Goal: Information Seeking & Learning: Learn about a topic

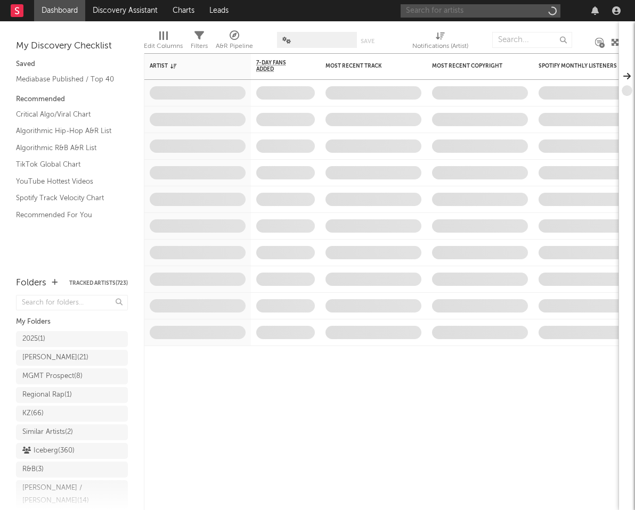
click at [511, 9] on input "text" at bounding box center [480, 10] width 160 height 13
paste input "Gwop Almighty"
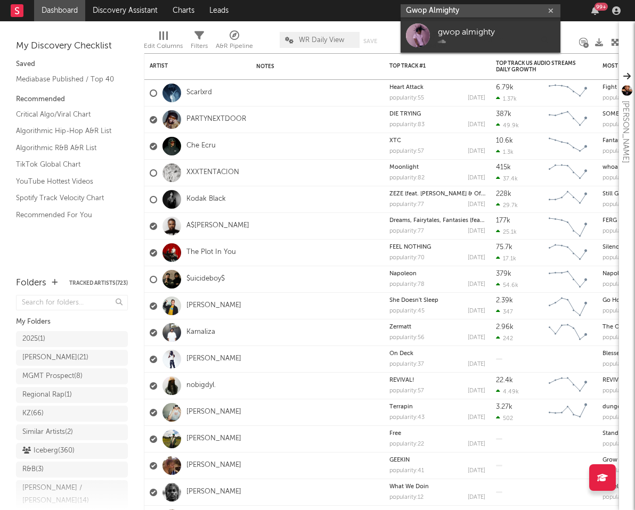
click at [449, 7] on input "Gwop Almighty" at bounding box center [480, 10] width 160 height 13
paste input "[URL][DOMAIN_NAME]"
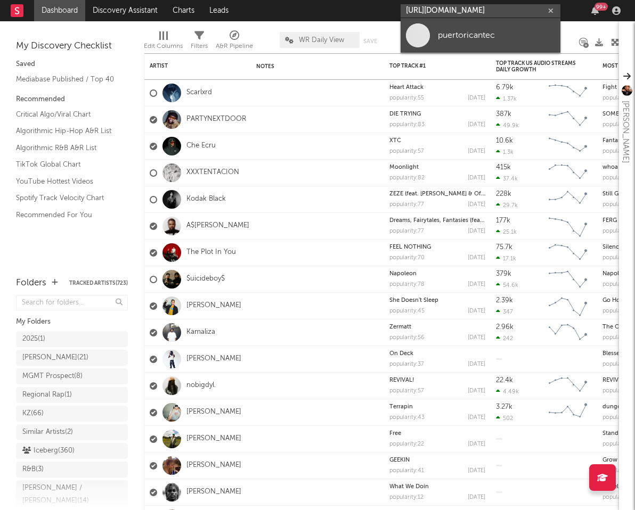
type input "[URL][DOMAIN_NAME]"
click at [456, 43] on link "puertoricantec" at bounding box center [480, 35] width 160 height 35
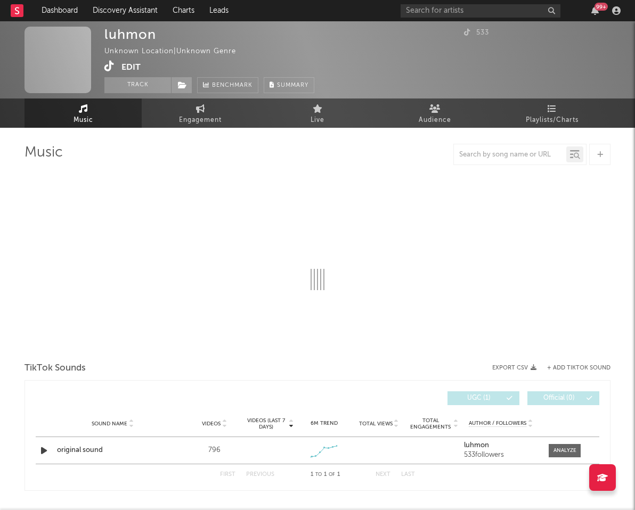
select select "1w"
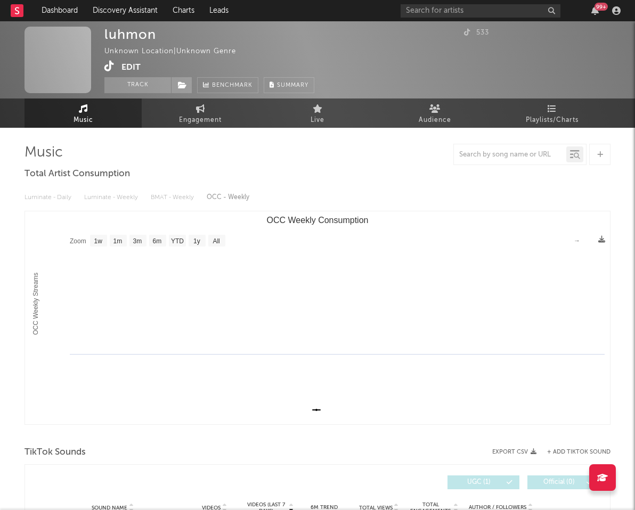
scroll to position [116, 0]
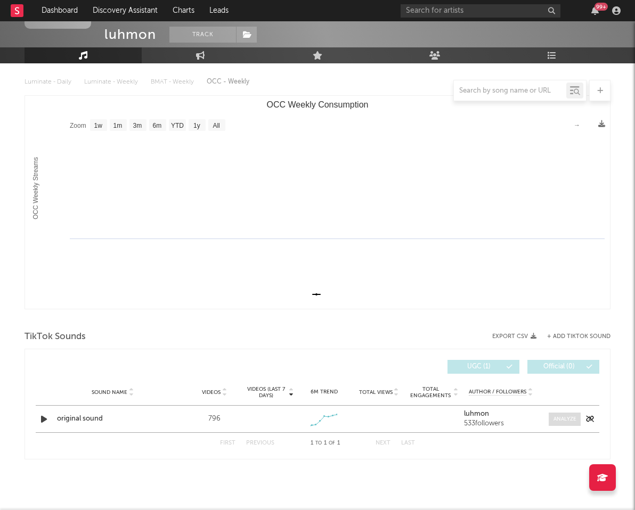
click at [560, 420] on div at bounding box center [564, 419] width 23 height 8
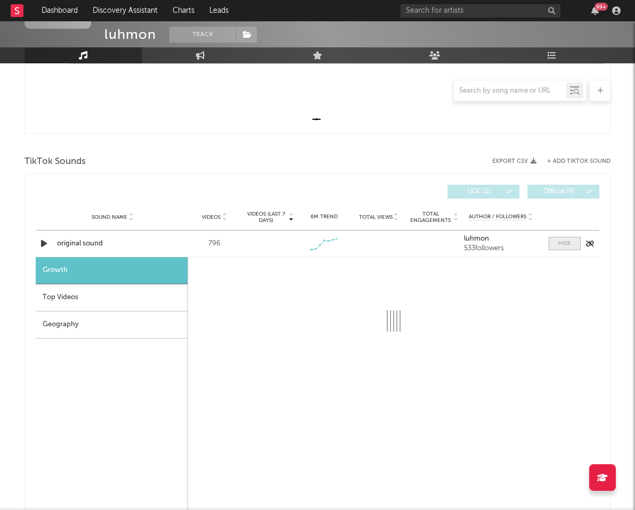
select select "1w"
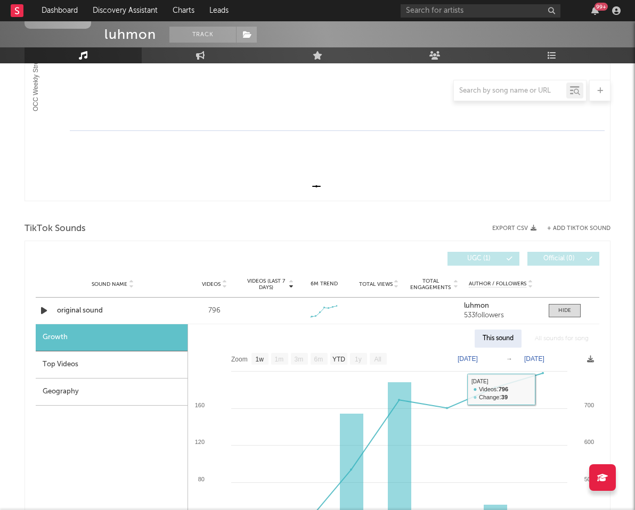
scroll to position [165, 0]
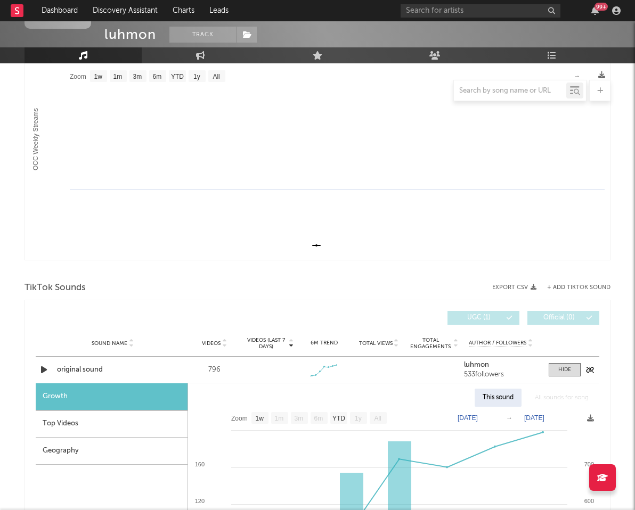
click at [93, 367] on div "original sound" at bounding box center [112, 370] width 111 height 11
click at [201, 35] on button "Track" at bounding box center [202, 35] width 67 height 16
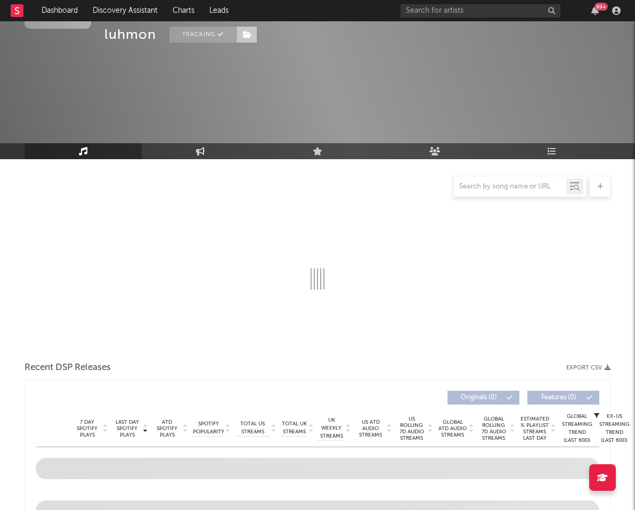
scroll to position [191, 0]
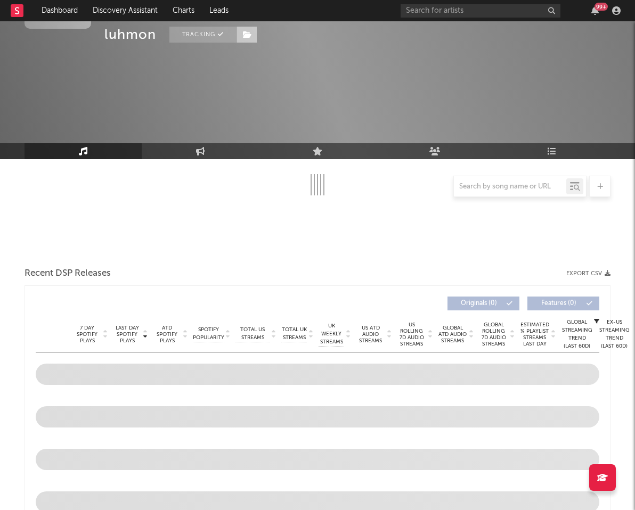
click at [253, 34] on span at bounding box center [246, 35] width 21 height 16
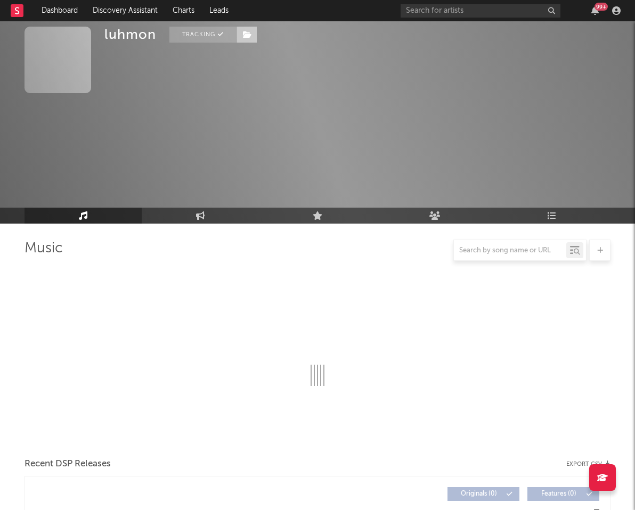
select select "1w"
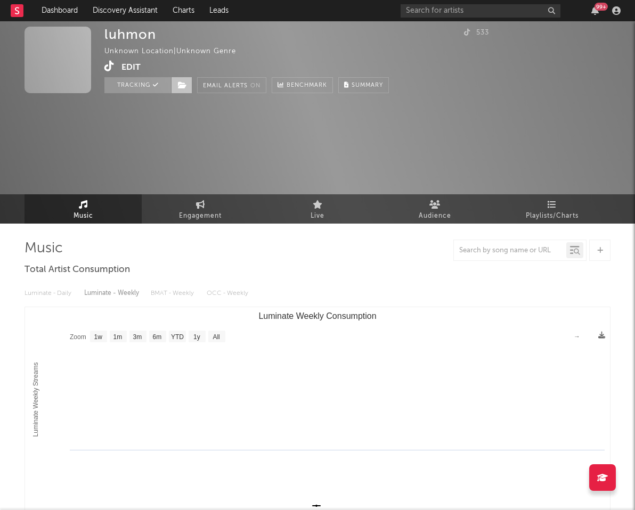
click at [191, 84] on span at bounding box center [181, 85] width 21 height 16
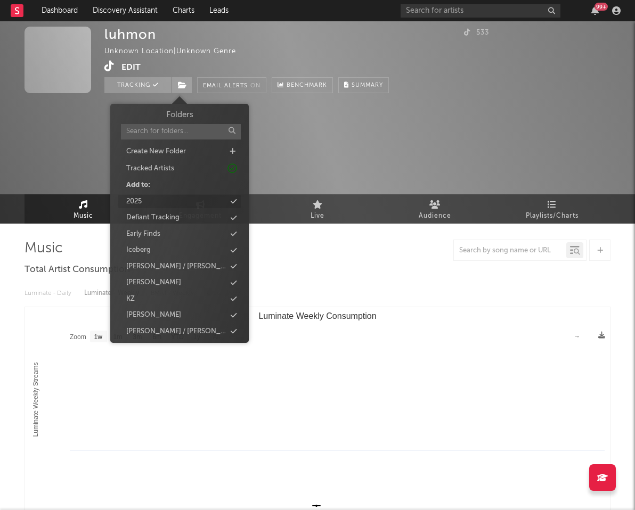
click at [207, 200] on div "2025" at bounding box center [179, 202] width 122 height 14
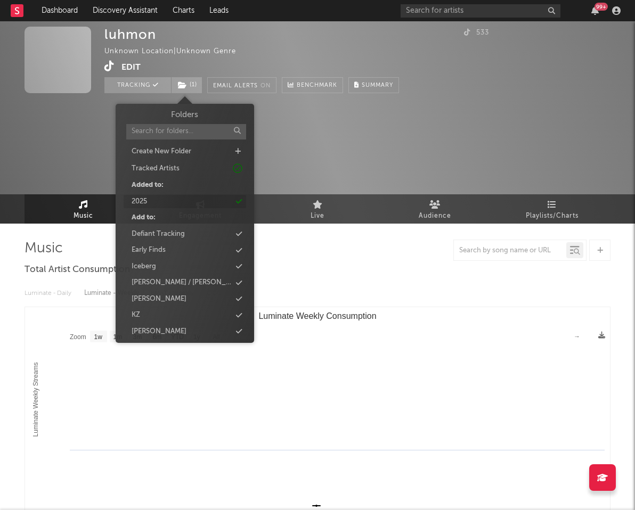
click at [178, 201] on div "2025" at bounding box center [185, 202] width 122 height 14
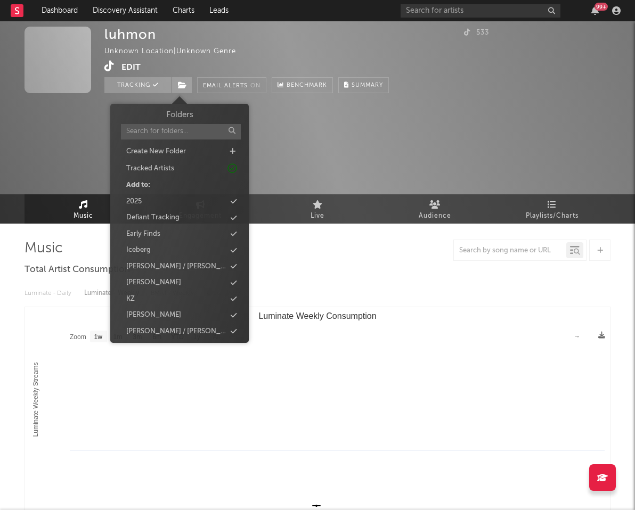
click at [379, 156] on div "luhmon Unknown Location | Unknown Genre Edit Tracking Email Alerts On Benchmark…" at bounding box center [317, 122] width 635 height 202
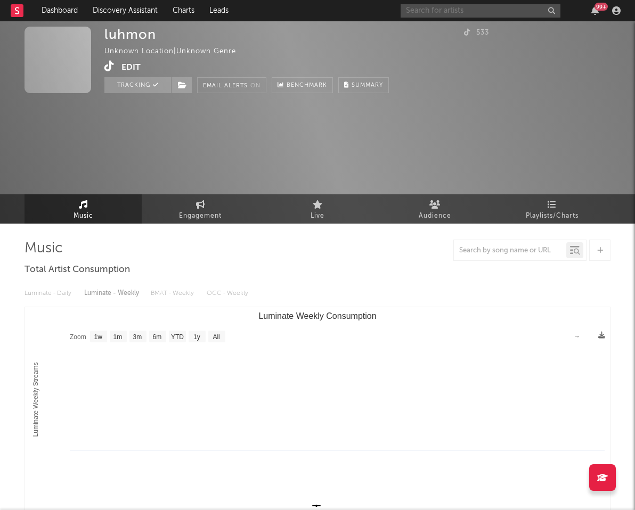
click at [485, 11] on input "text" at bounding box center [480, 10] width 160 height 13
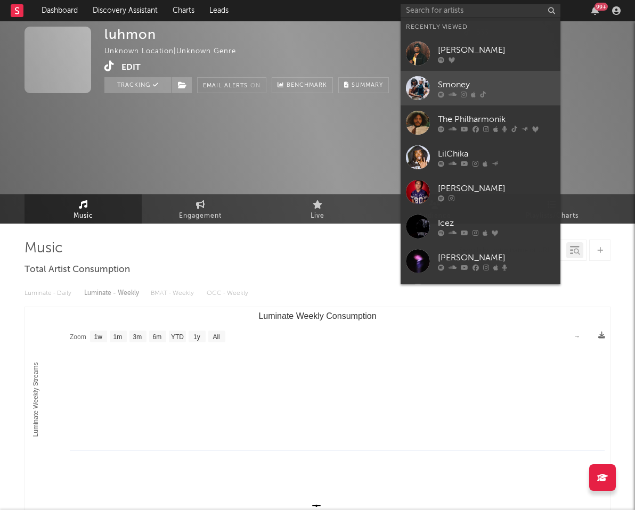
click at [468, 78] on div "Smoney" at bounding box center [496, 84] width 117 height 13
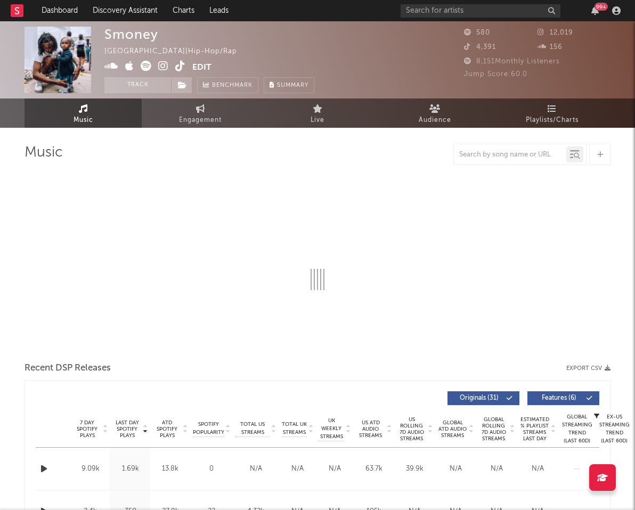
select select "1w"
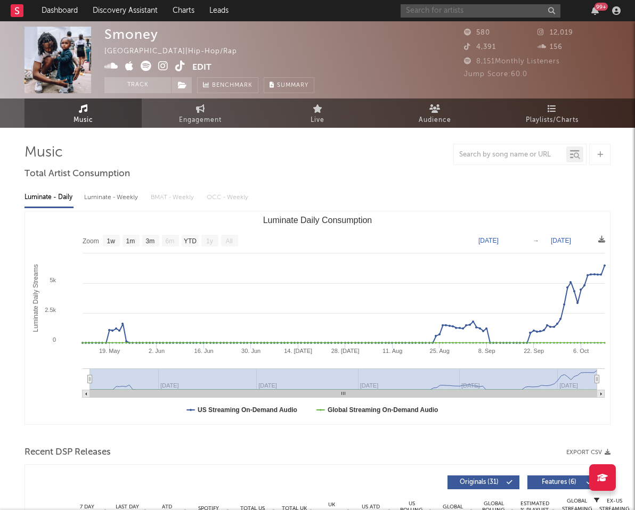
click at [440, 5] on input "text" at bounding box center [480, 10] width 160 height 13
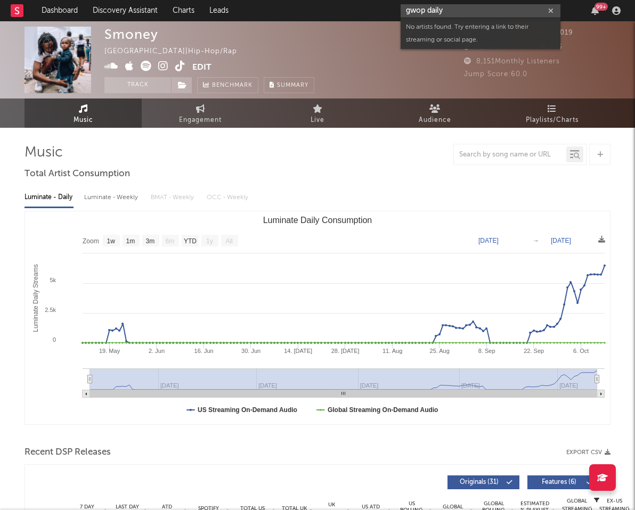
click at [453, 11] on input "gwop daily" at bounding box center [480, 10] width 160 height 13
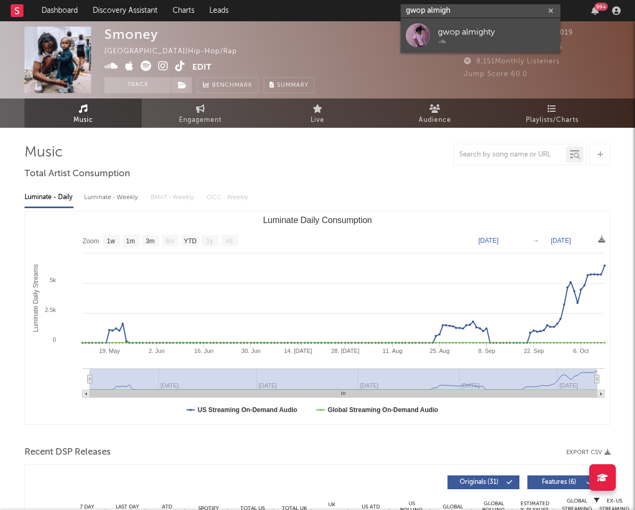
type input "gwop almigh"
click at [472, 34] on div "gwop almighty" at bounding box center [496, 32] width 117 height 13
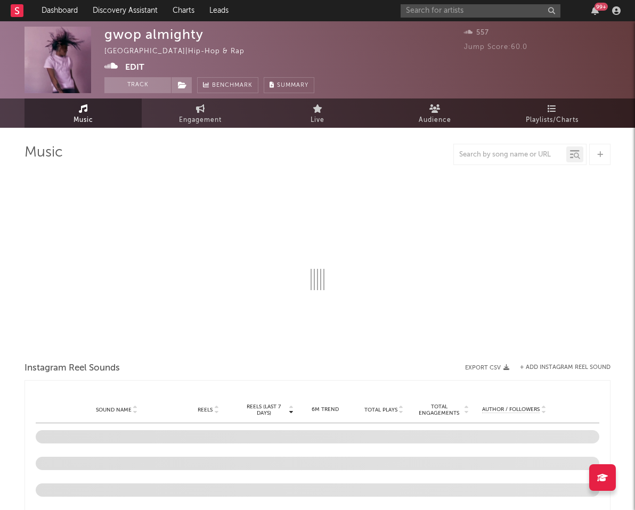
select select "1w"
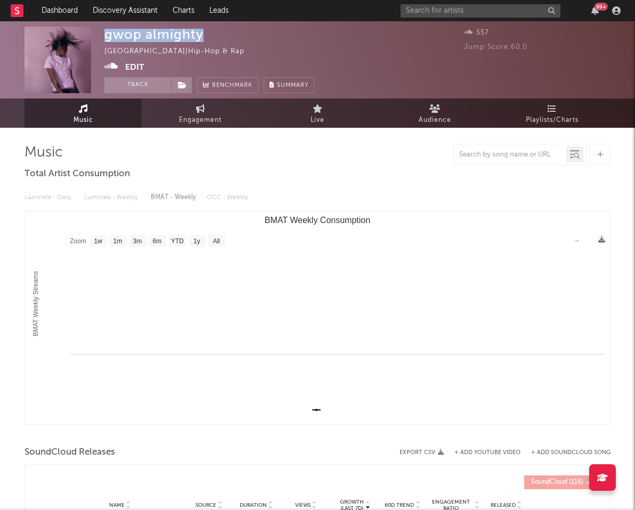
drag, startPoint x: 106, startPoint y: 36, endPoint x: 204, endPoint y: 35, distance: 98.0
click at [204, 35] on div "gwop almighty [GEOGRAPHIC_DATA] | Hip-hop & Rap Edit Track Benchmark Summary" at bounding box center [209, 60] width 210 height 67
copy div "gwop almighty"
